Goal: Task Accomplishment & Management: Manage account settings

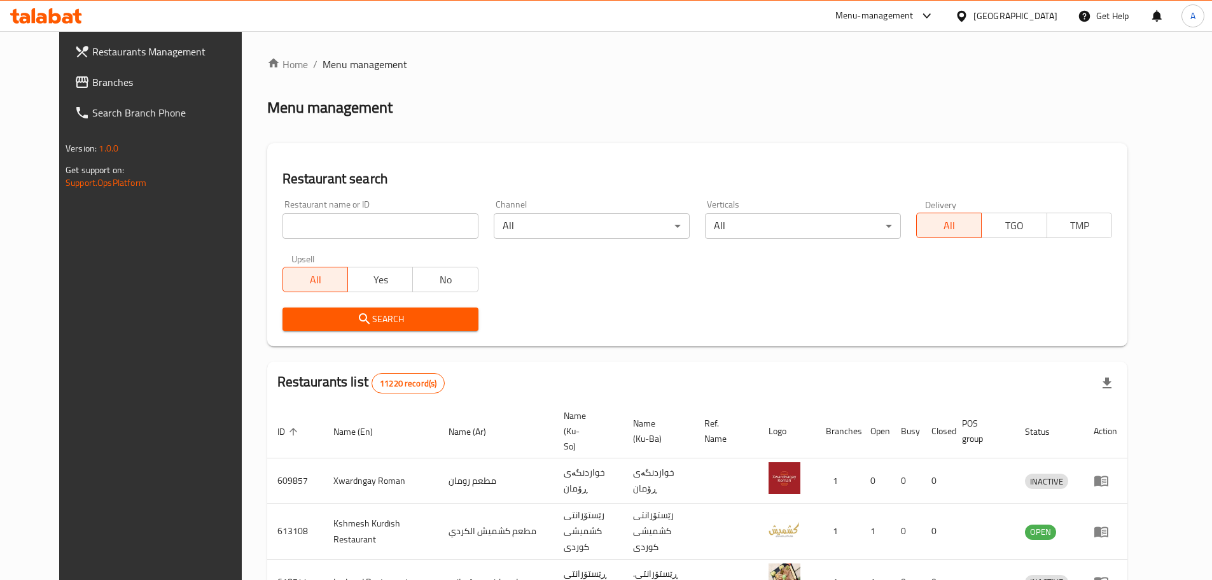
click at [92, 86] on span "Branches" at bounding box center [171, 81] width 159 height 15
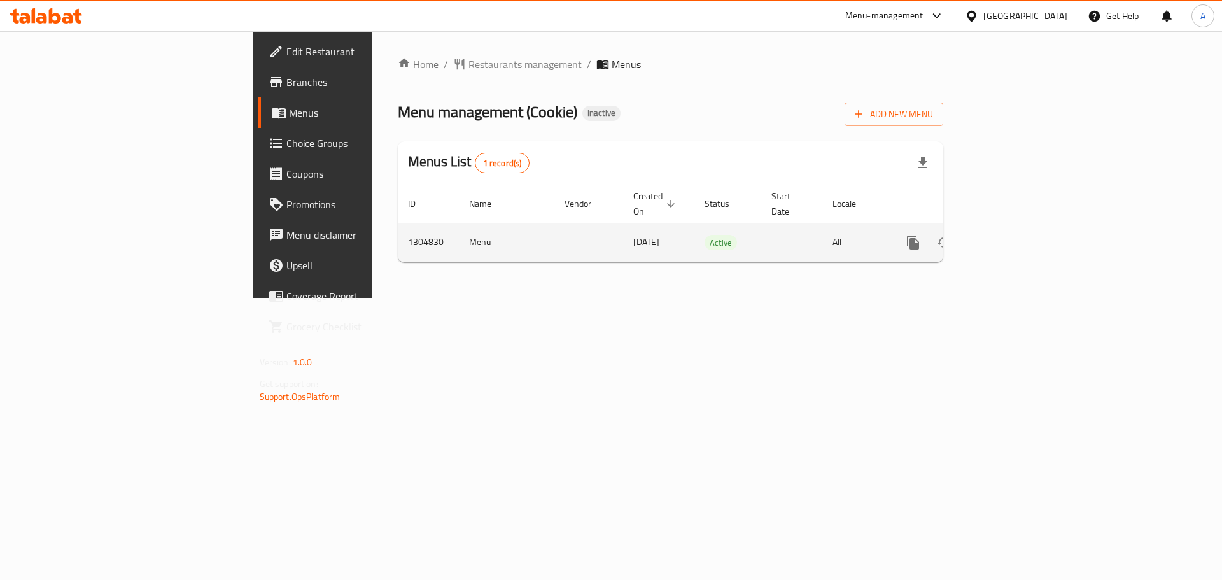
click at [1010, 237] on icon "enhanced table" at bounding box center [1004, 242] width 11 height 11
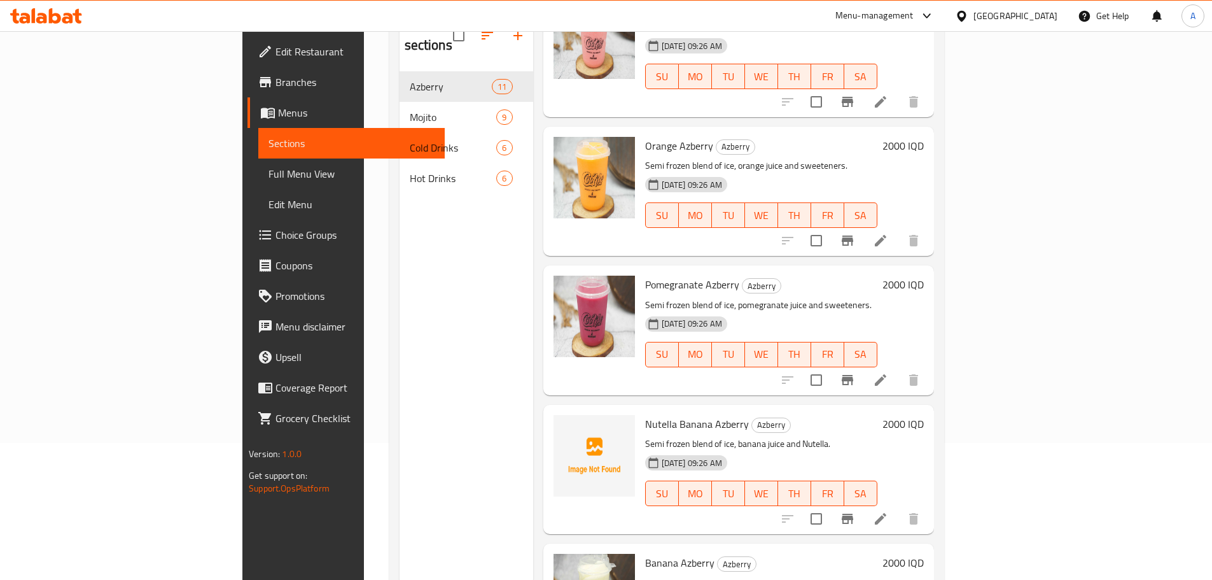
scroll to position [115, 0]
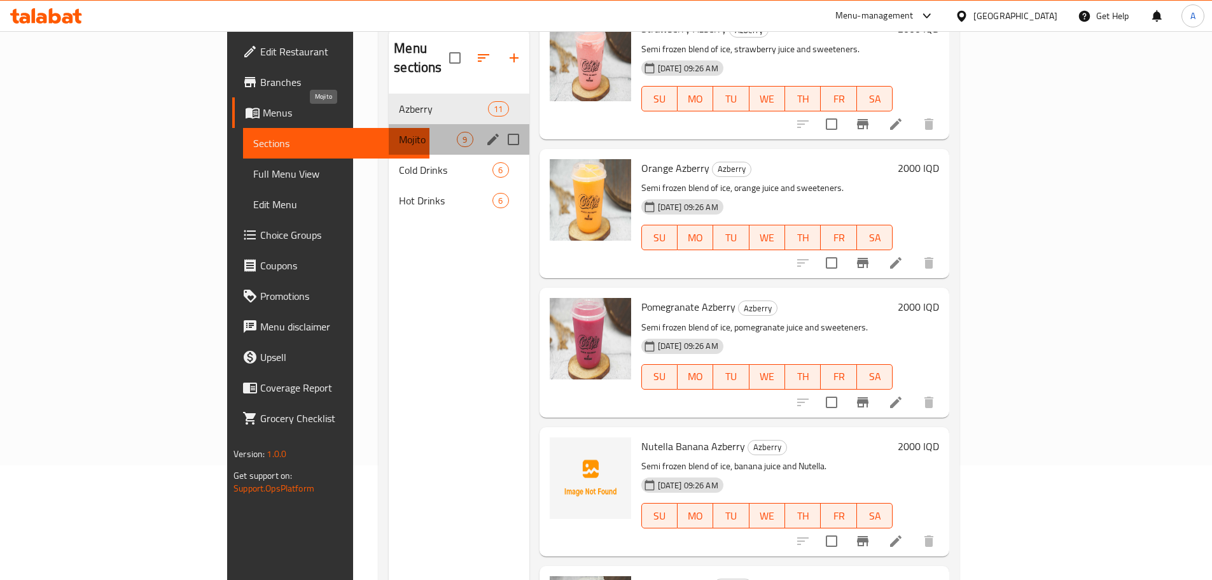
click at [399, 132] on span "Mojito" at bounding box center [428, 139] width 58 height 15
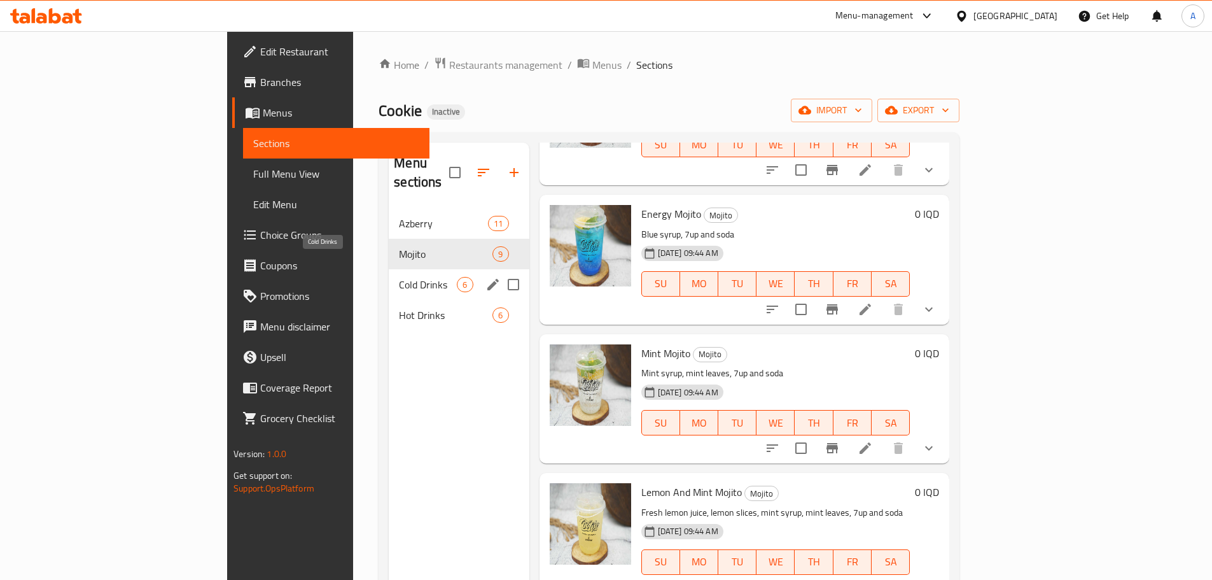
click at [399, 277] on span "Cold Drinks" at bounding box center [428, 284] width 58 height 15
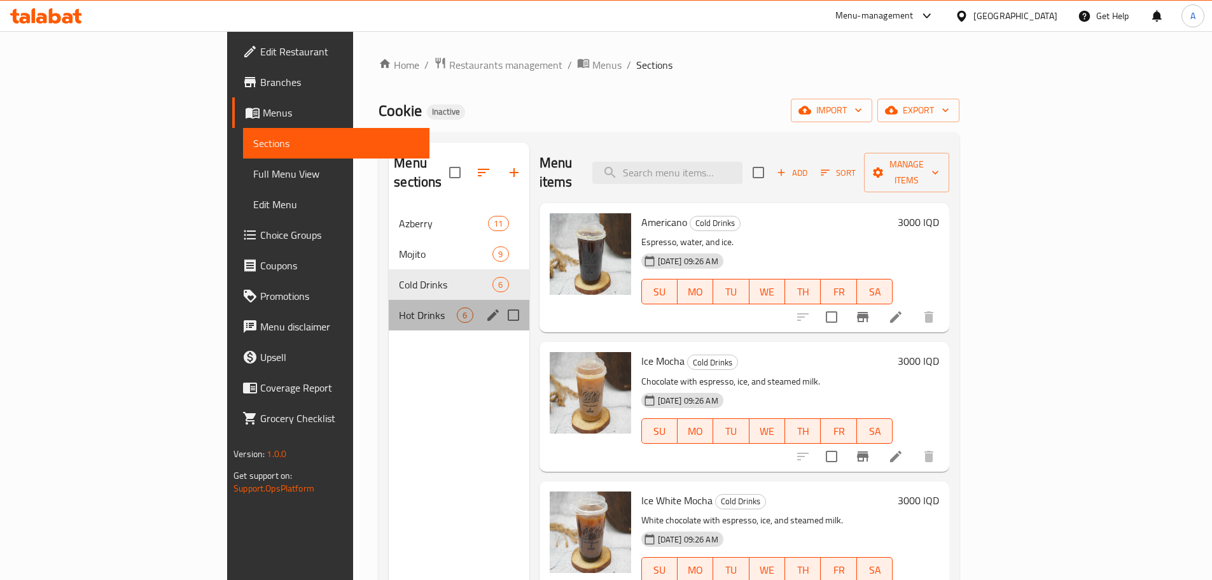
click at [389, 300] on div "Hot Drinks 6" at bounding box center [459, 315] width 140 height 31
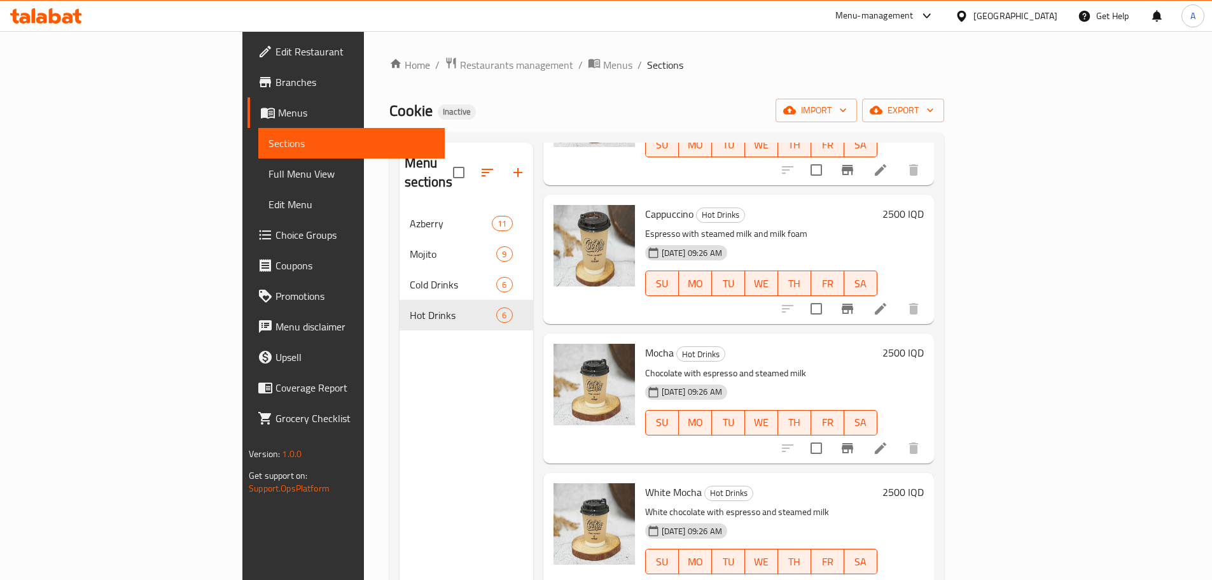
drag, startPoint x: 827, startPoint y: 85, endPoint x: 843, endPoint y: 38, distance: 50.5
click at [827, 85] on div "Home / Restaurants management / Menus / Sections Cookie Inactive import export …" at bounding box center [666, 395] width 555 height 676
